Goal: Task Accomplishment & Management: Complete application form

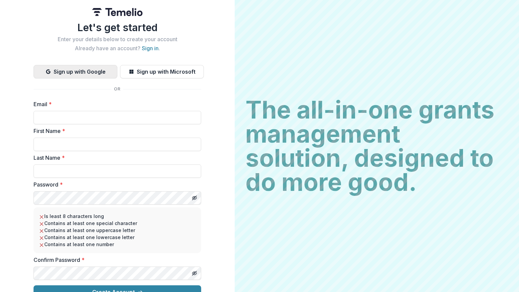
click at [65, 72] on button "Sign up with Google" at bounding box center [76, 71] width 84 height 13
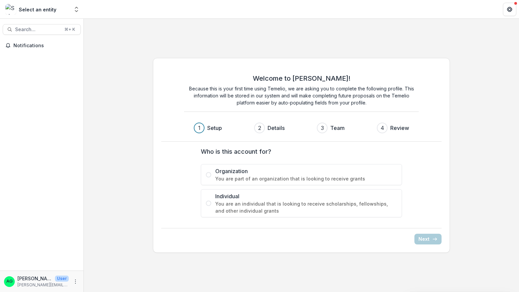
click at [121, 130] on div "Welcome to [PERSON_NAME]! Because this is your first time using Temelio, we are…" at bounding box center [301, 156] width 435 height 206
click at [233, 197] on span "Individual" at bounding box center [306, 196] width 182 height 8
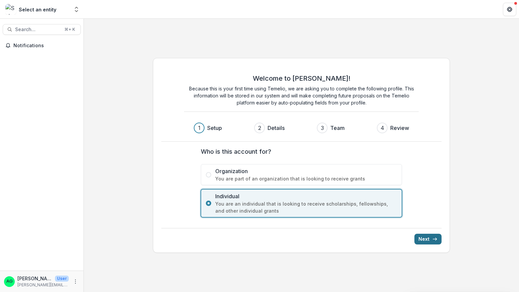
click at [426, 237] on button "Next" at bounding box center [427, 239] width 27 height 11
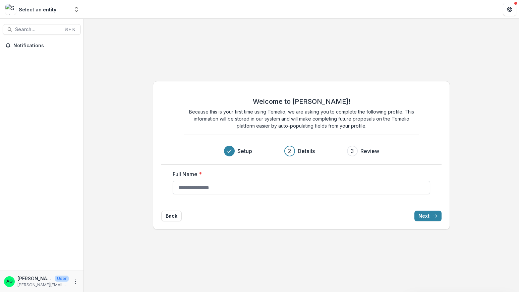
click at [213, 186] on input "Full Name *" at bounding box center [301, 187] width 257 height 13
